Goal: Task Accomplishment & Management: Use online tool/utility

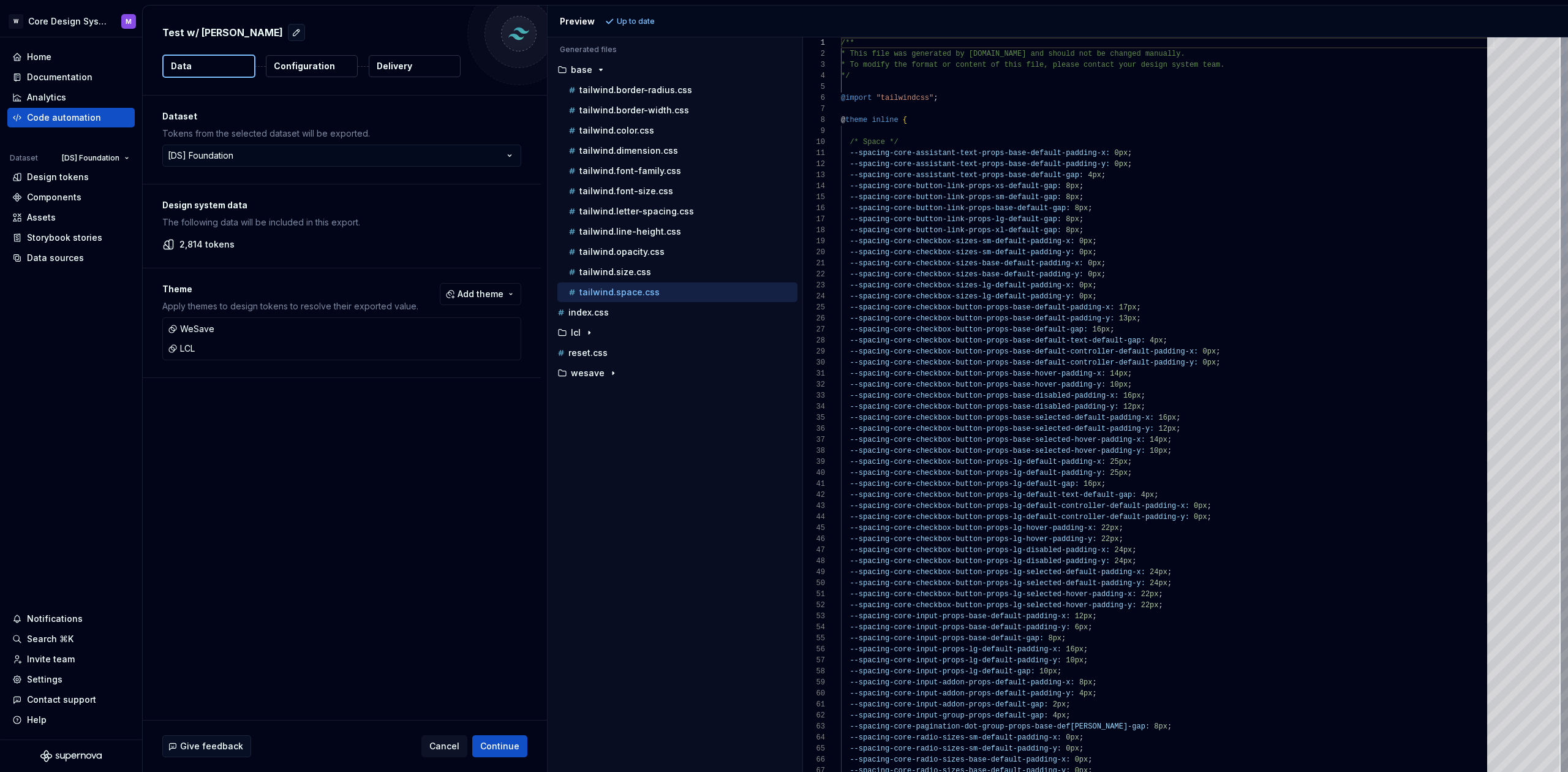
scroll to position [110, 0]
click at [62, 119] on div "Code automation" at bounding box center [64, 118] width 74 height 12
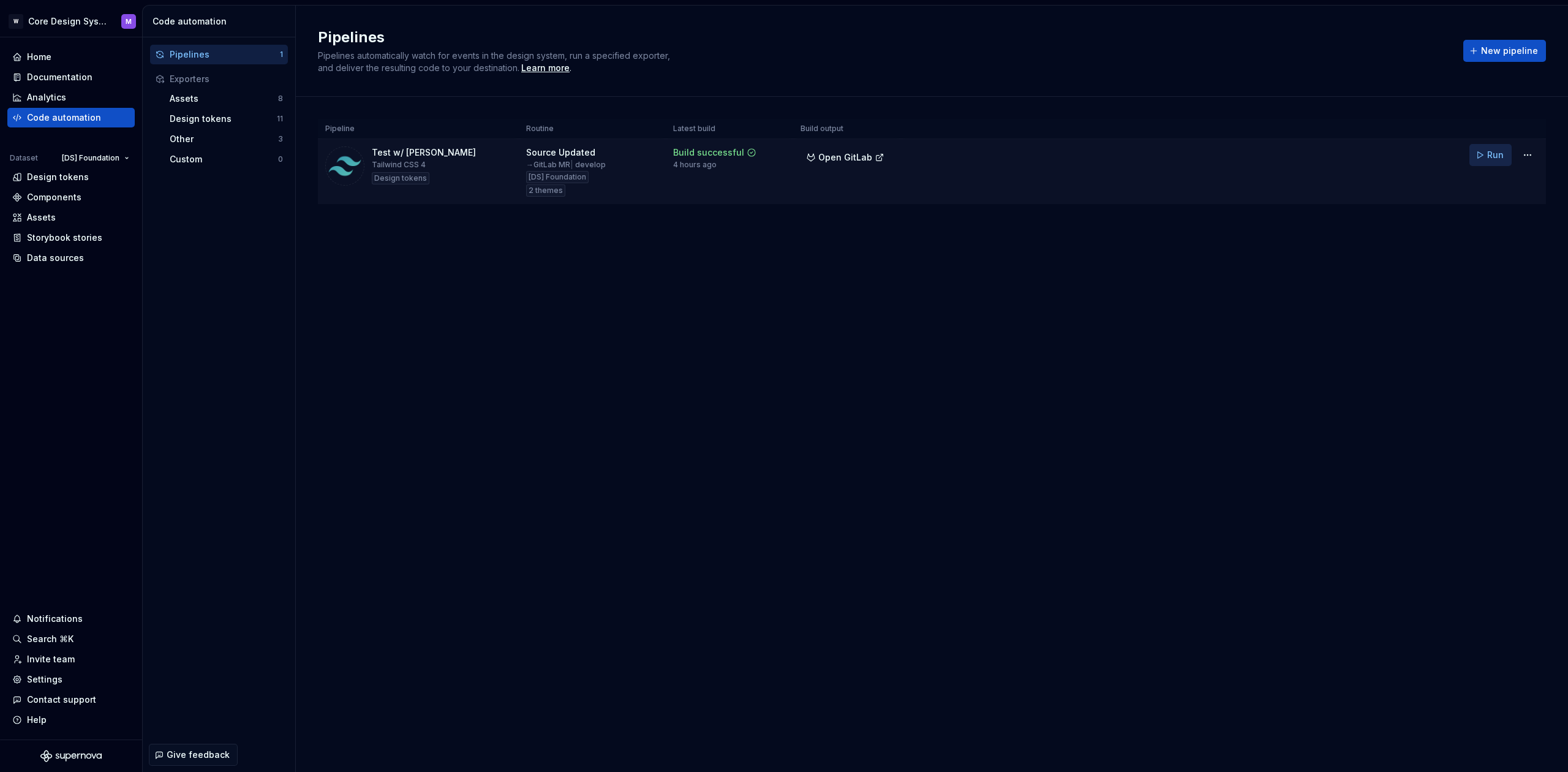
click at [1482, 157] on button "Run" at bounding box center [1490, 155] width 42 height 22
click at [90, 95] on div "Analytics" at bounding box center [71, 97] width 118 height 12
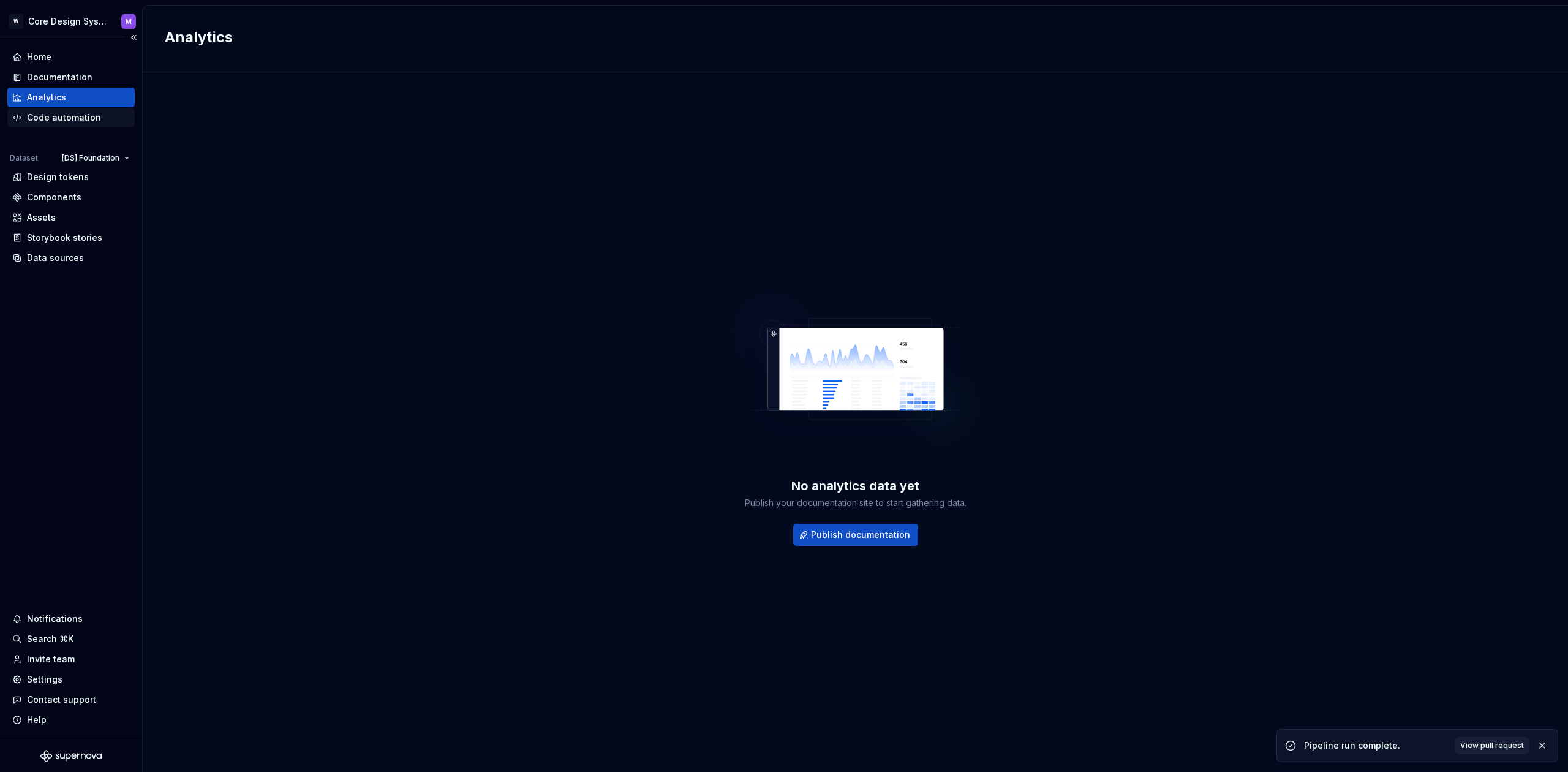
click at [80, 121] on div "Code automation" at bounding box center [64, 118] width 74 height 12
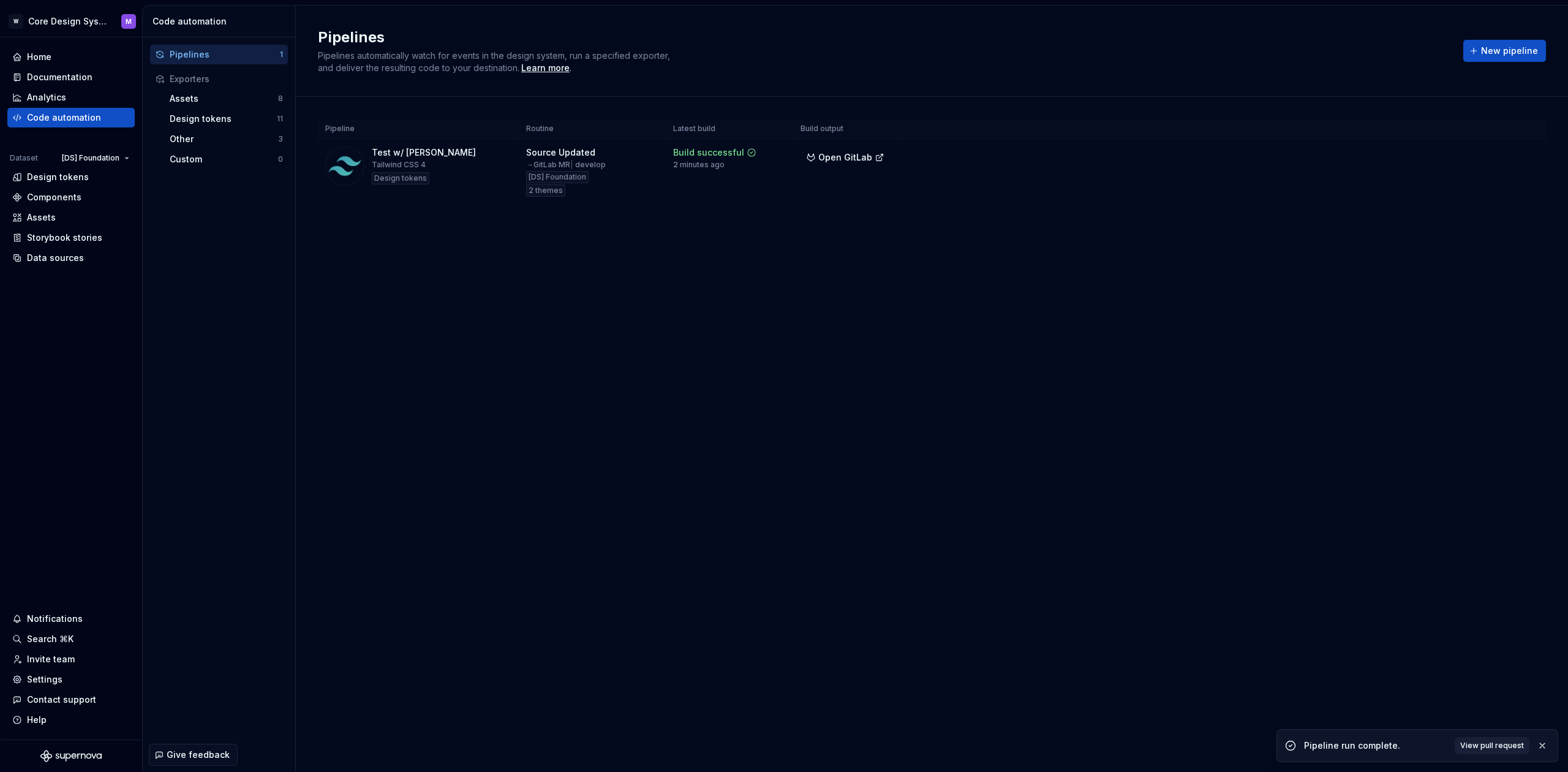
click at [1342, 372] on div "Pipelines Pipelines automatically watch for events in the design system, run a …" at bounding box center [932, 388] width 1273 height 767
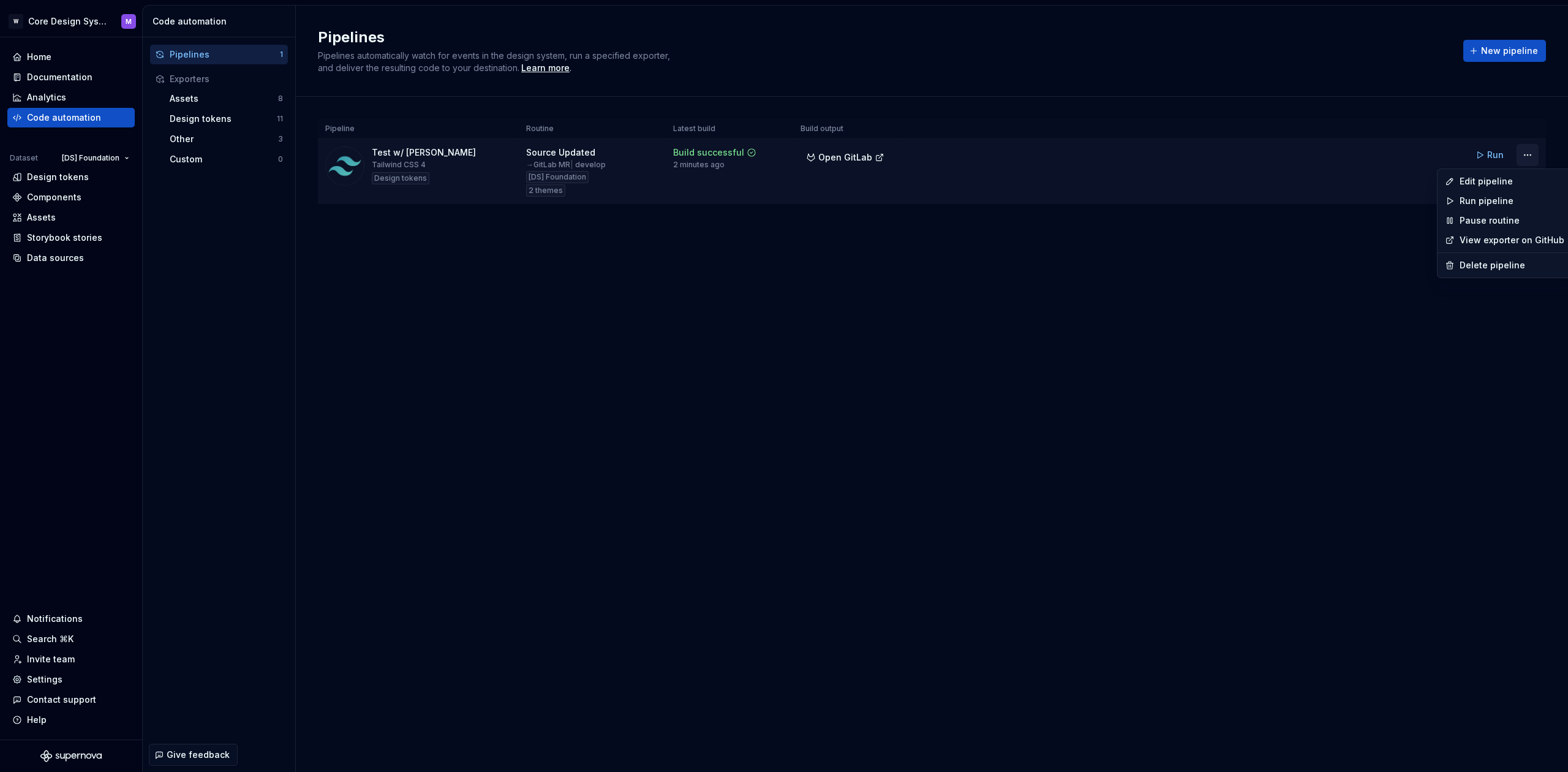
click at [1525, 153] on html "W Core Design System M Home Documentation Analytics Code automation Dataset [DS…" at bounding box center [784, 386] width 1568 height 772
click at [1496, 185] on div "Edit pipeline" at bounding box center [1512, 181] width 105 height 12
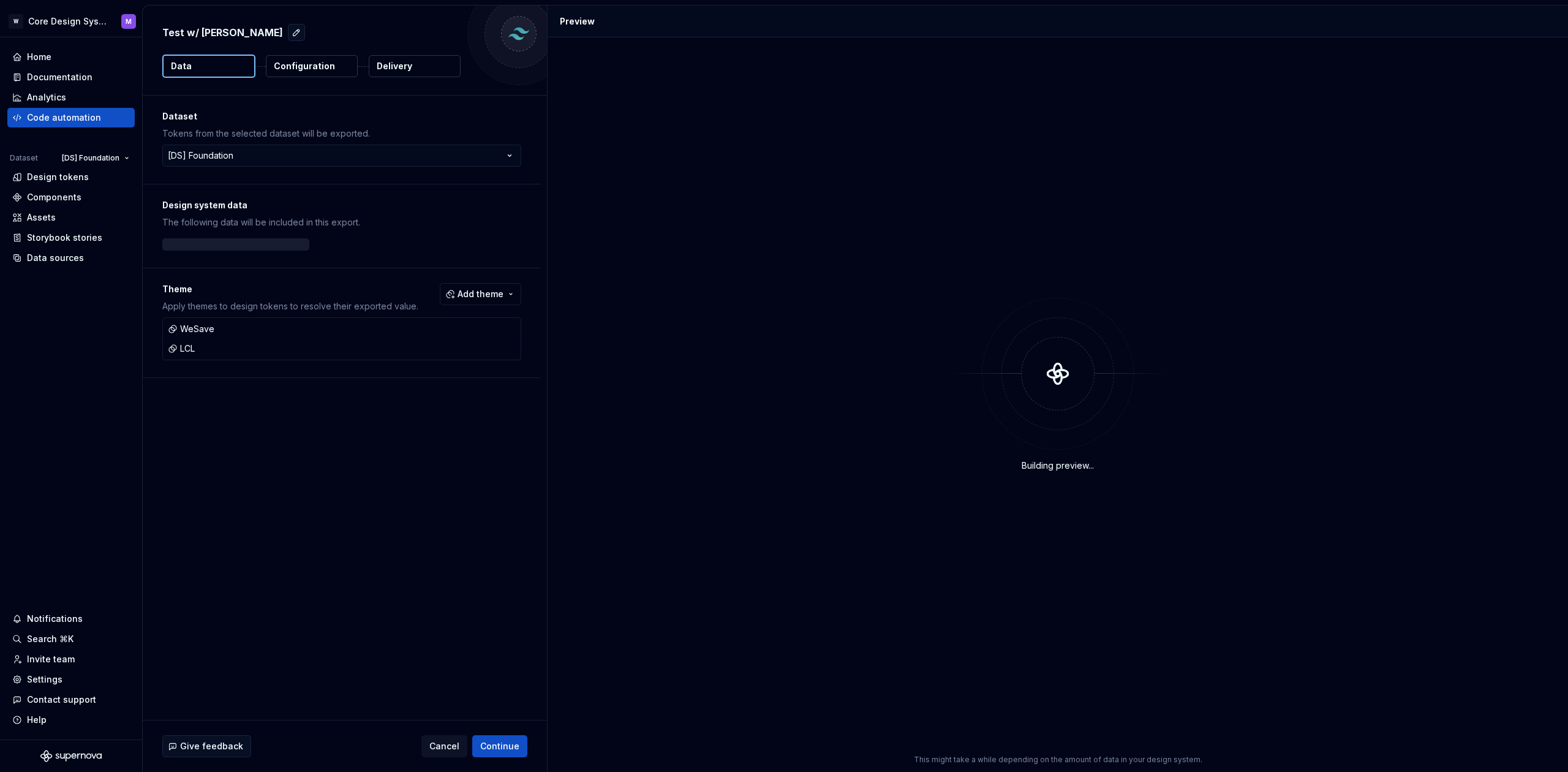
drag, startPoint x: 386, startPoint y: 59, endPoint x: 391, endPoint y: 68, distance: 10.3
click at [386, 59] on button "Delivery" at bounding box center [414, 66] width 92 height 22
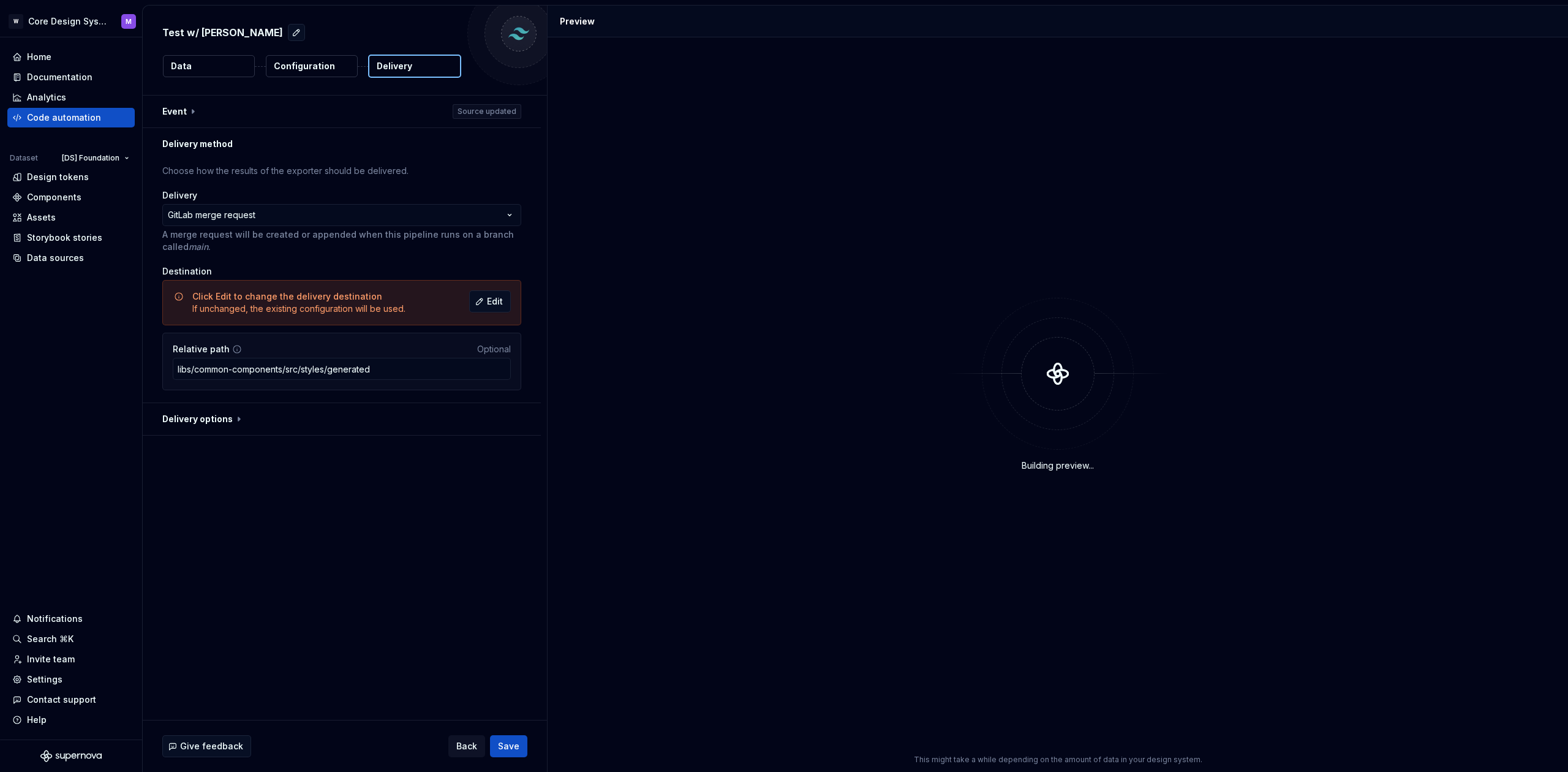
click at [391, 68] on p "Delivery" at bounding box center [394, 66] width 36 height 12
click at [223, 420] on button "button" at bounding box center [342, 419] width 398 height 32
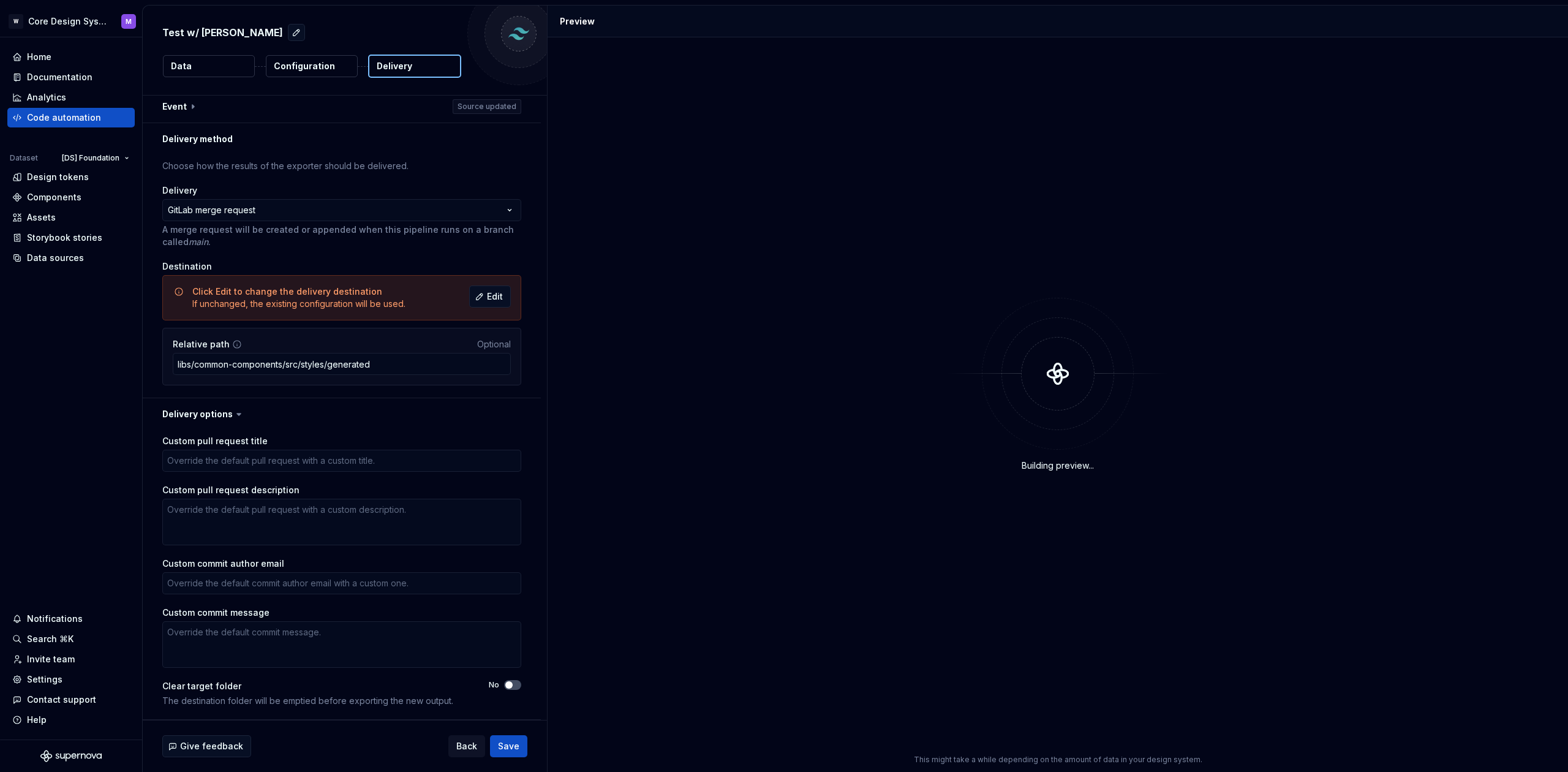
scroll to position [5, 0]
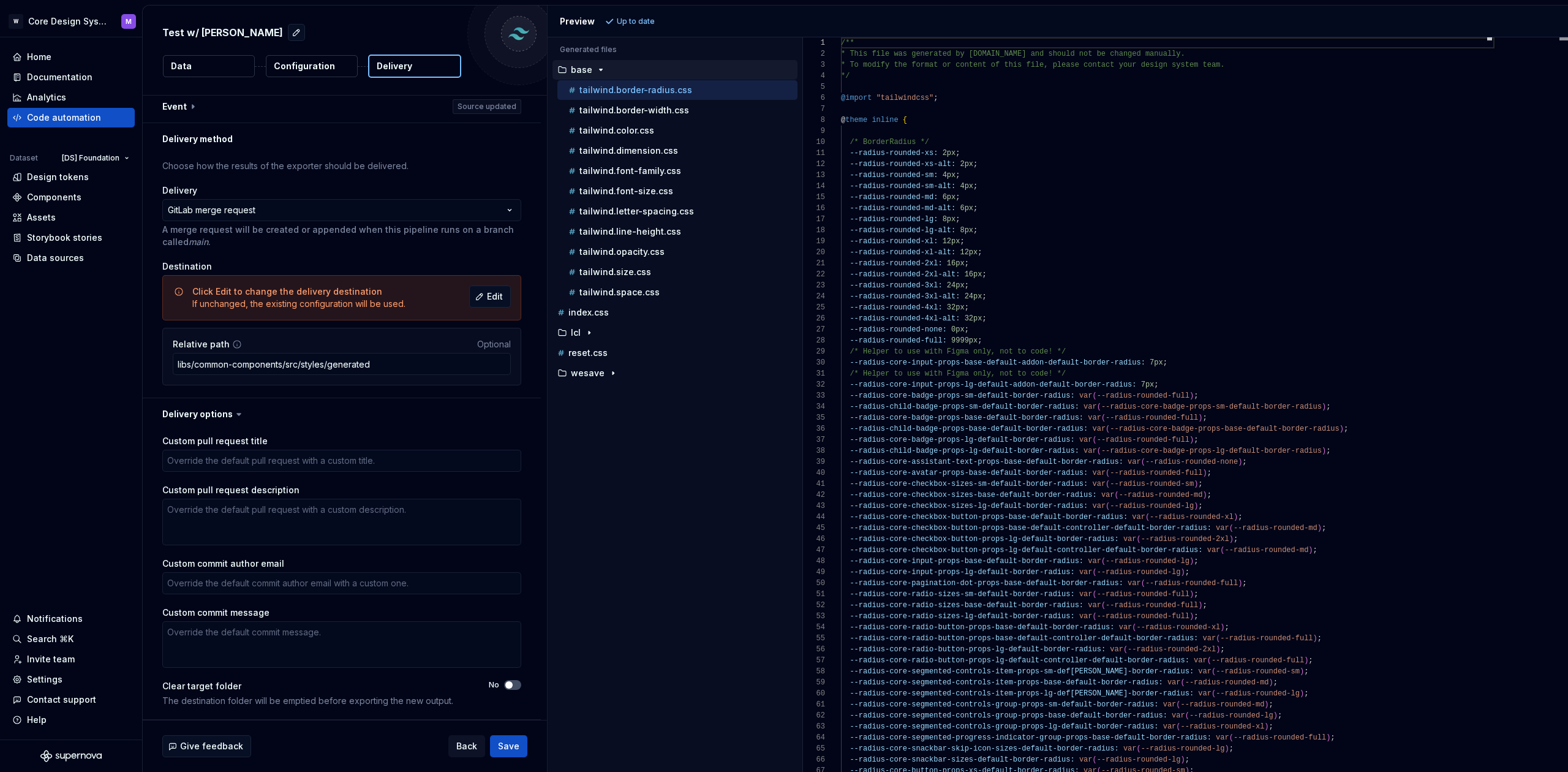
click at [233, 411] on icon at bounding box center [239, 415] width 12 height 12
click at [223, 417] on button "button" at bounding box center [342, 414] width 398 height 32
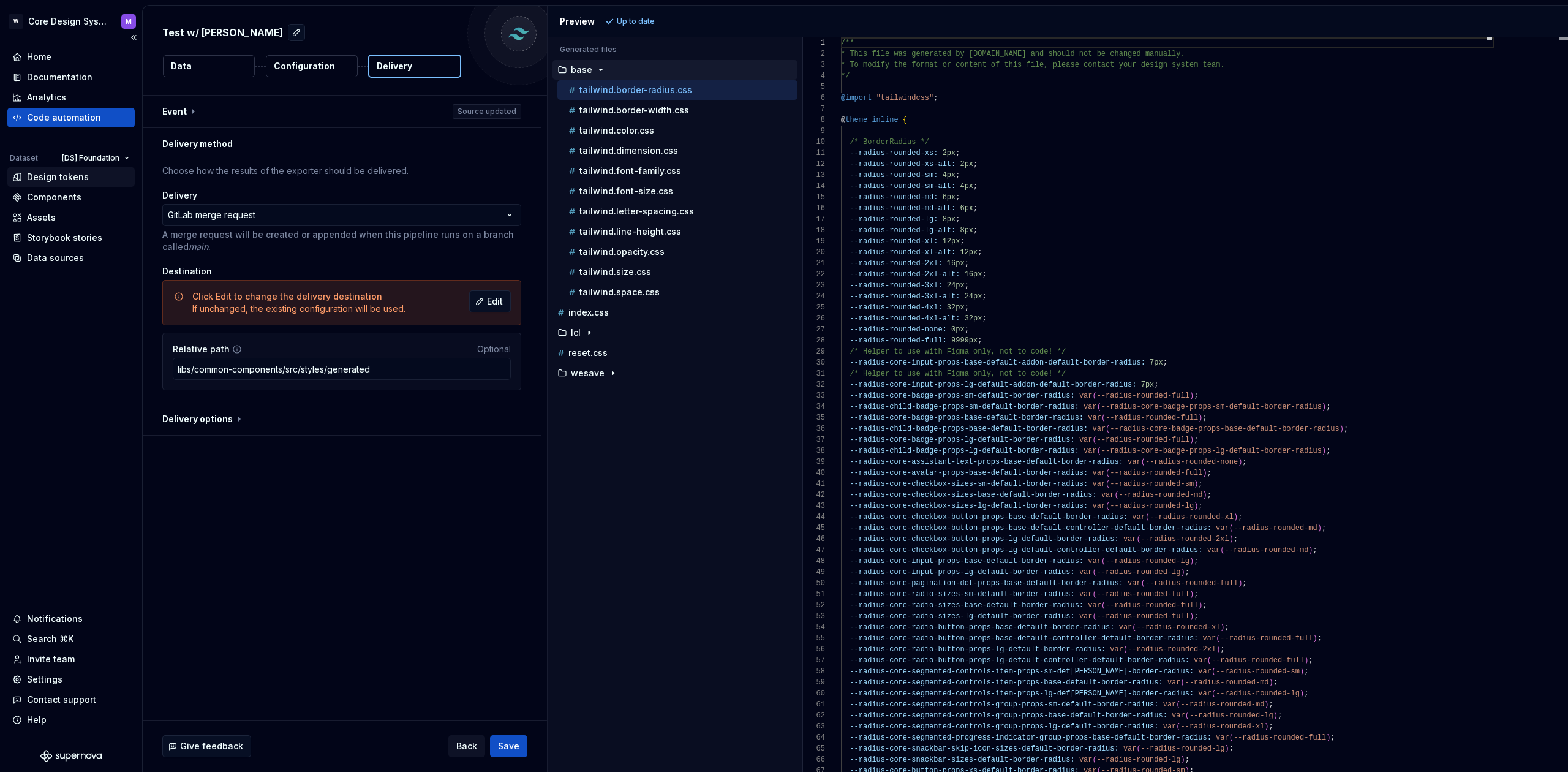
click at [33, 177] on div "Design tokens" at bounding box center [58, 177] width 62 height 12
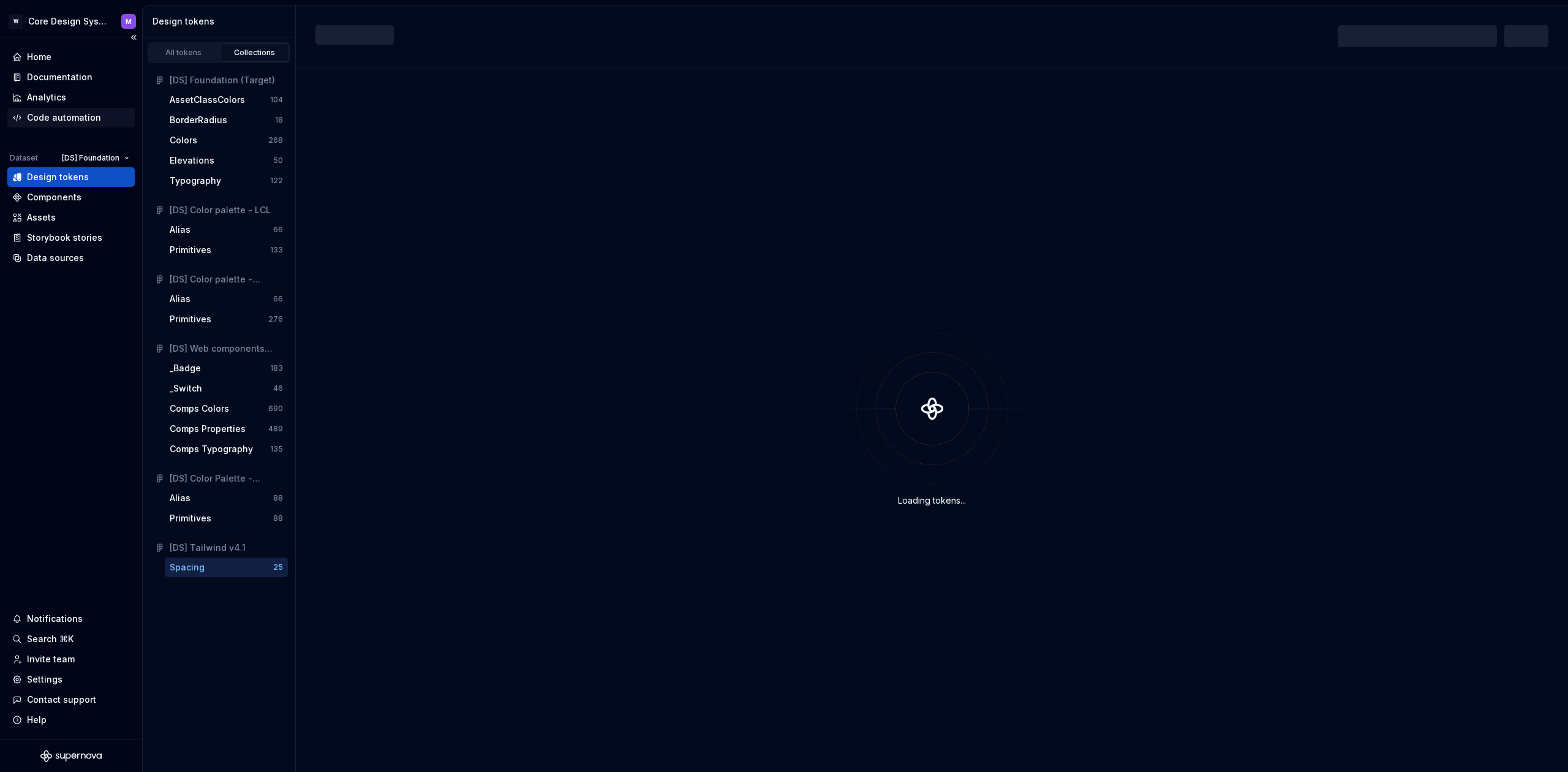
click at [52, 116] on div "Code automation" at bounding box center [64, 118] width 74 height 12
click at [46, 116] on div "Code automation" at bounding box center [64, 118] width 74 height 12
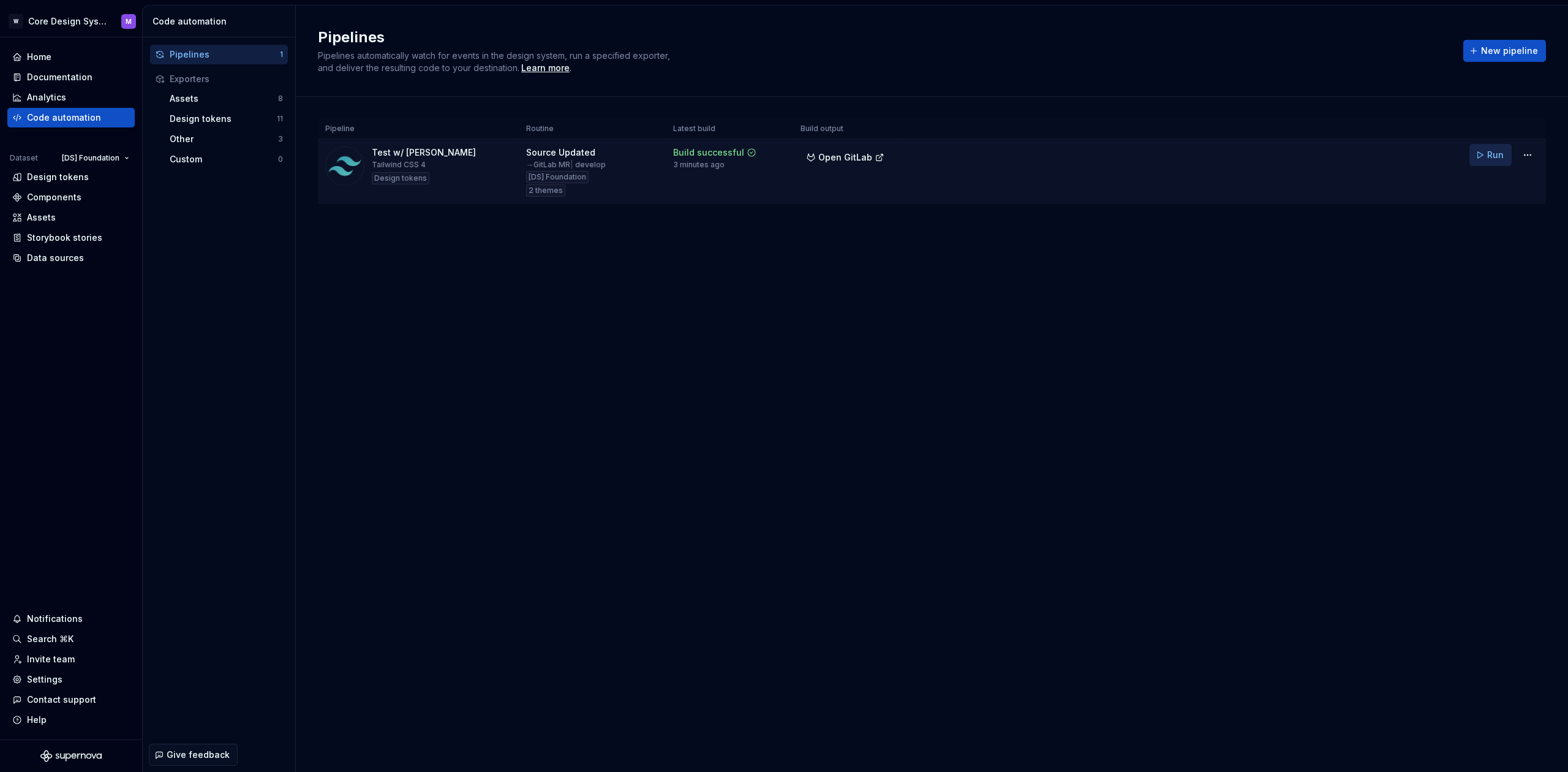
click at [1493, 159] on span "Run" at bounding box center [1495, 155] width 17 height 12
